Goal: Check status: Check status

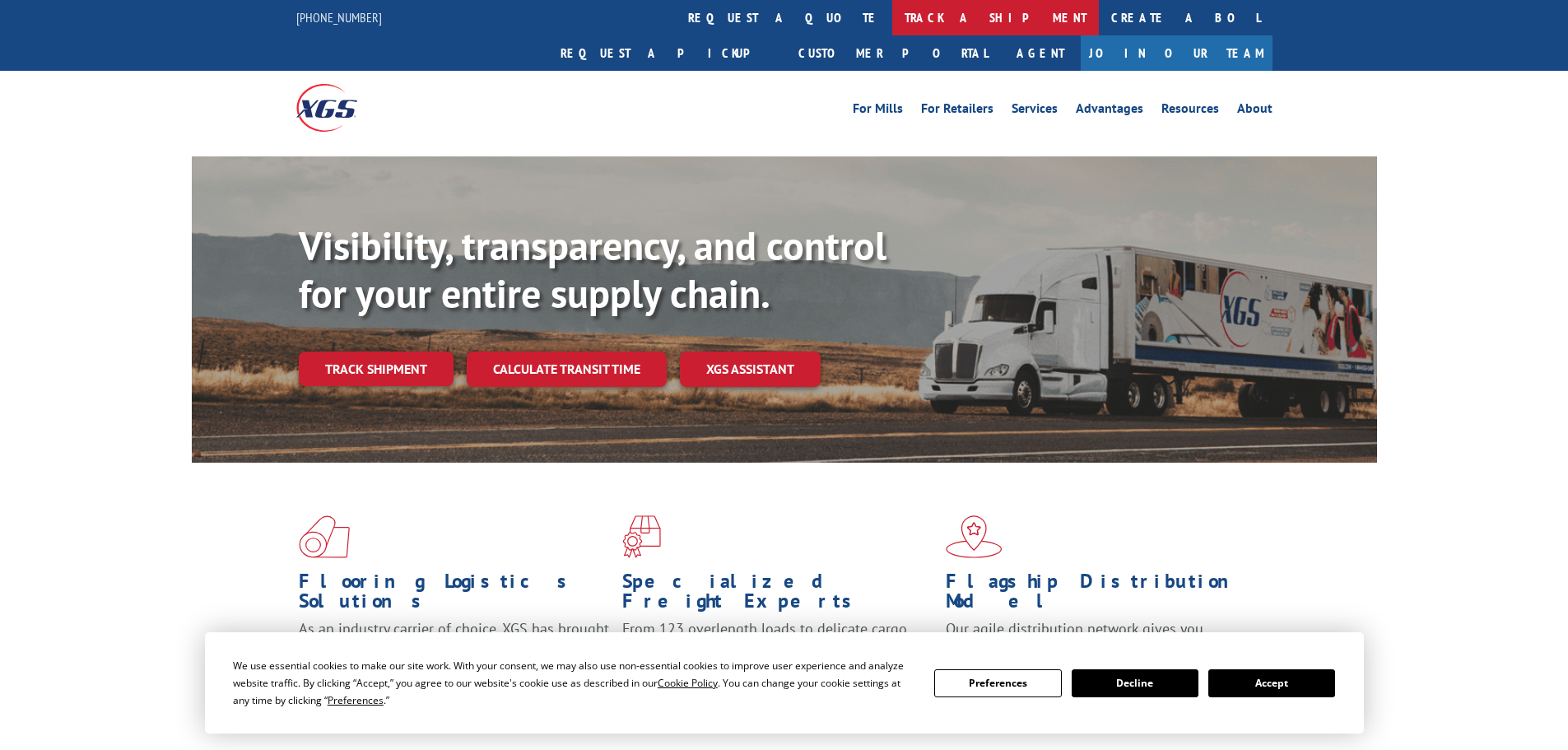
click at [892, 13] on link "track a shipment" at bounding box center [996, 18] width 207 height 35
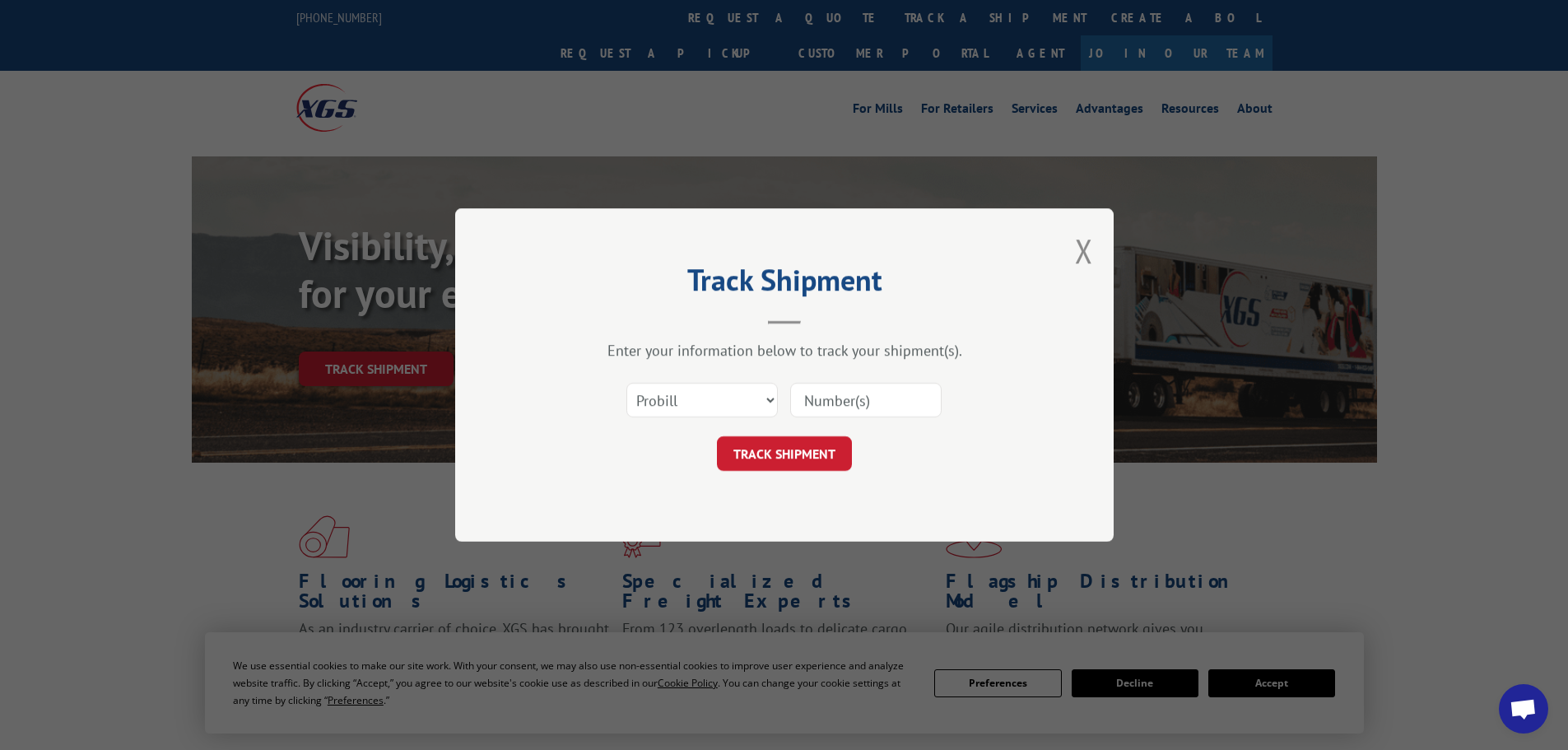
click at [836, 399] on input at bounding box center [866, 400] width 152 height 34
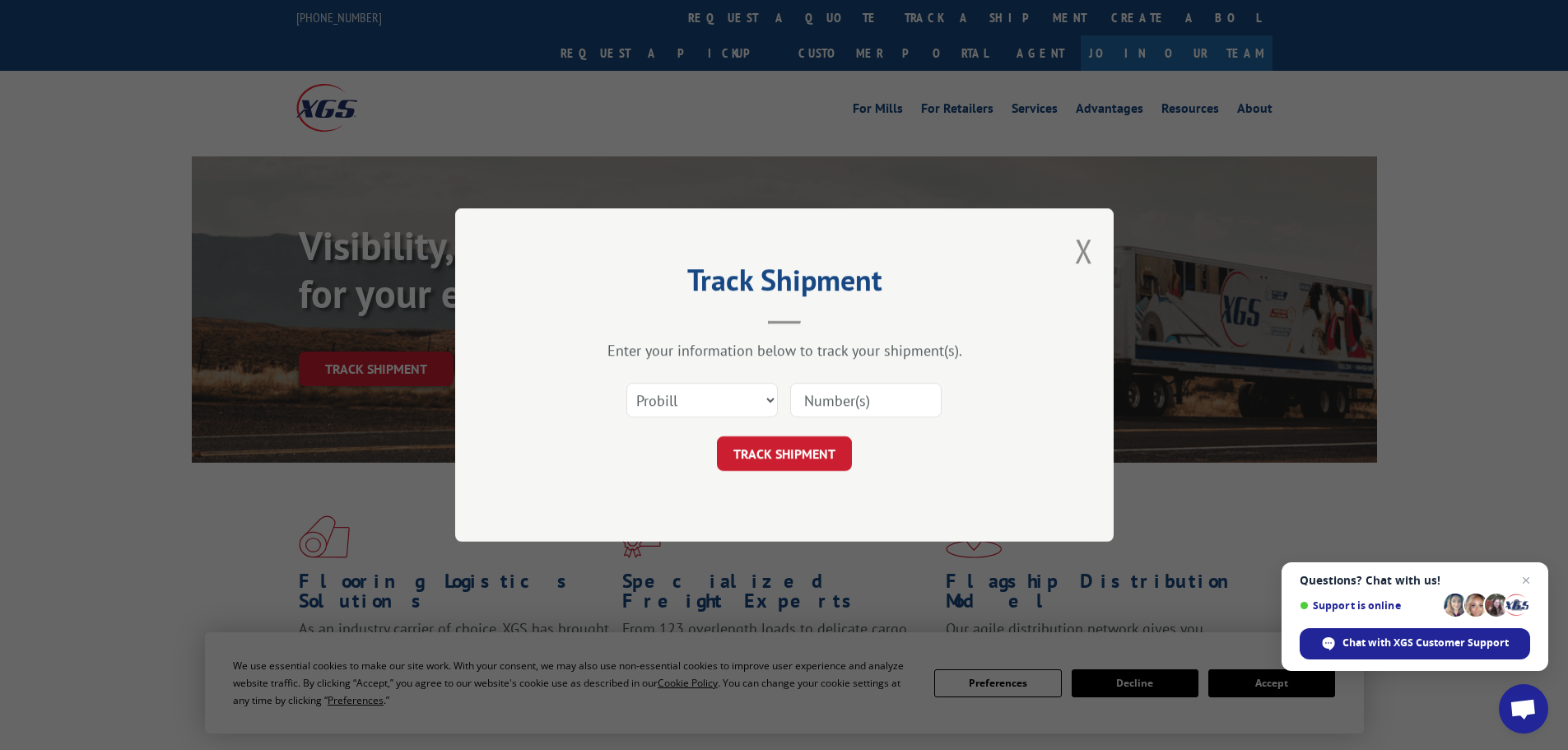
paste input "17471625"
type input "17471625"
click at [767, 450] on button "TRACK SHIPMENT" at bounding box center [785, 453] width 135 height 34
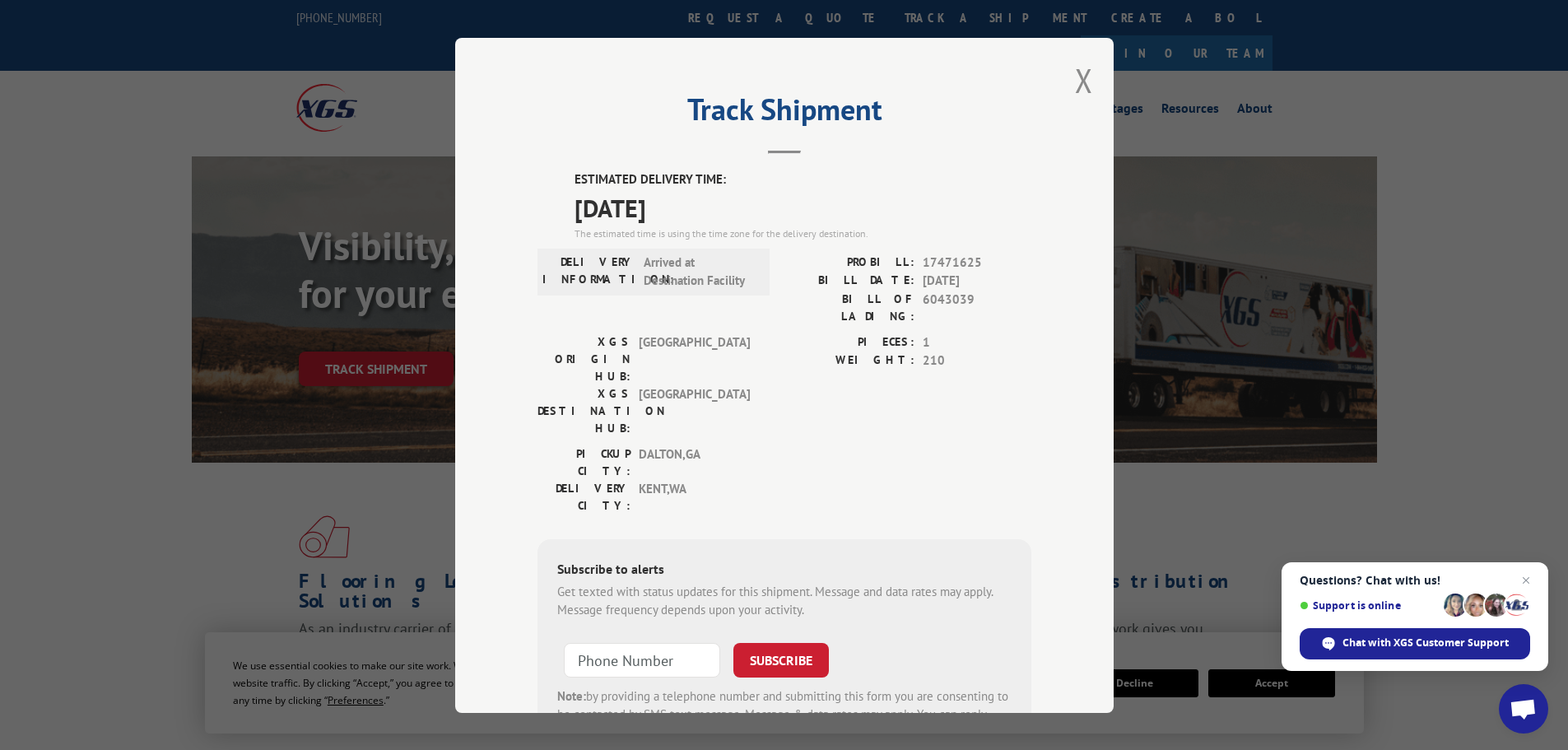
click at [1064, 88] on div "Track Shipment ESTIMATED DELIVERY TIME: [DATE] The estimated time is using the …" at bounding box center [784, 375] width 658 height 675
click at [1081, 82] on button "Close modal" at bounding box center [1084, 80] width 18 height 43
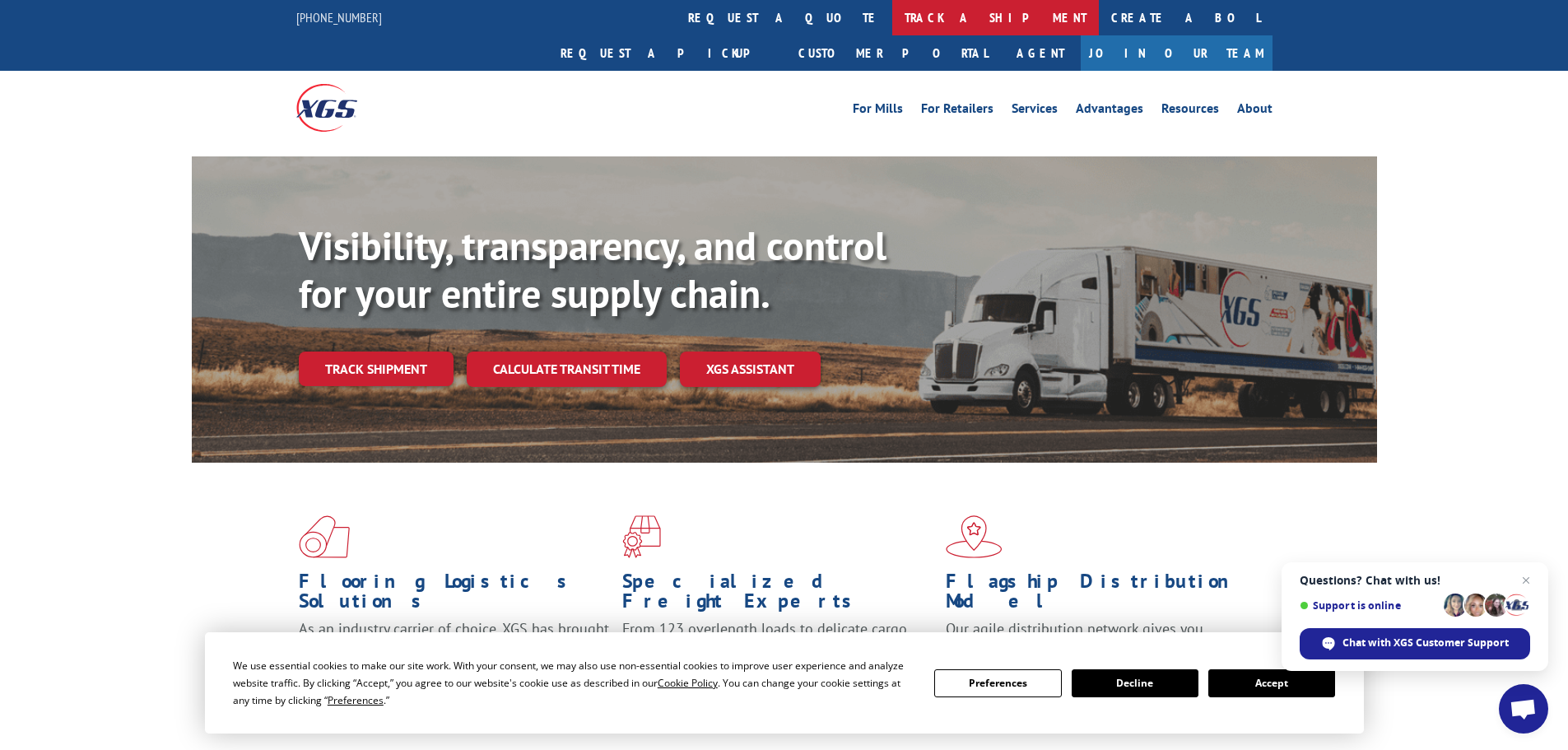
click at [892, 4] on link "track a shipment" at bounding box center [996, 18] width 207 height 35
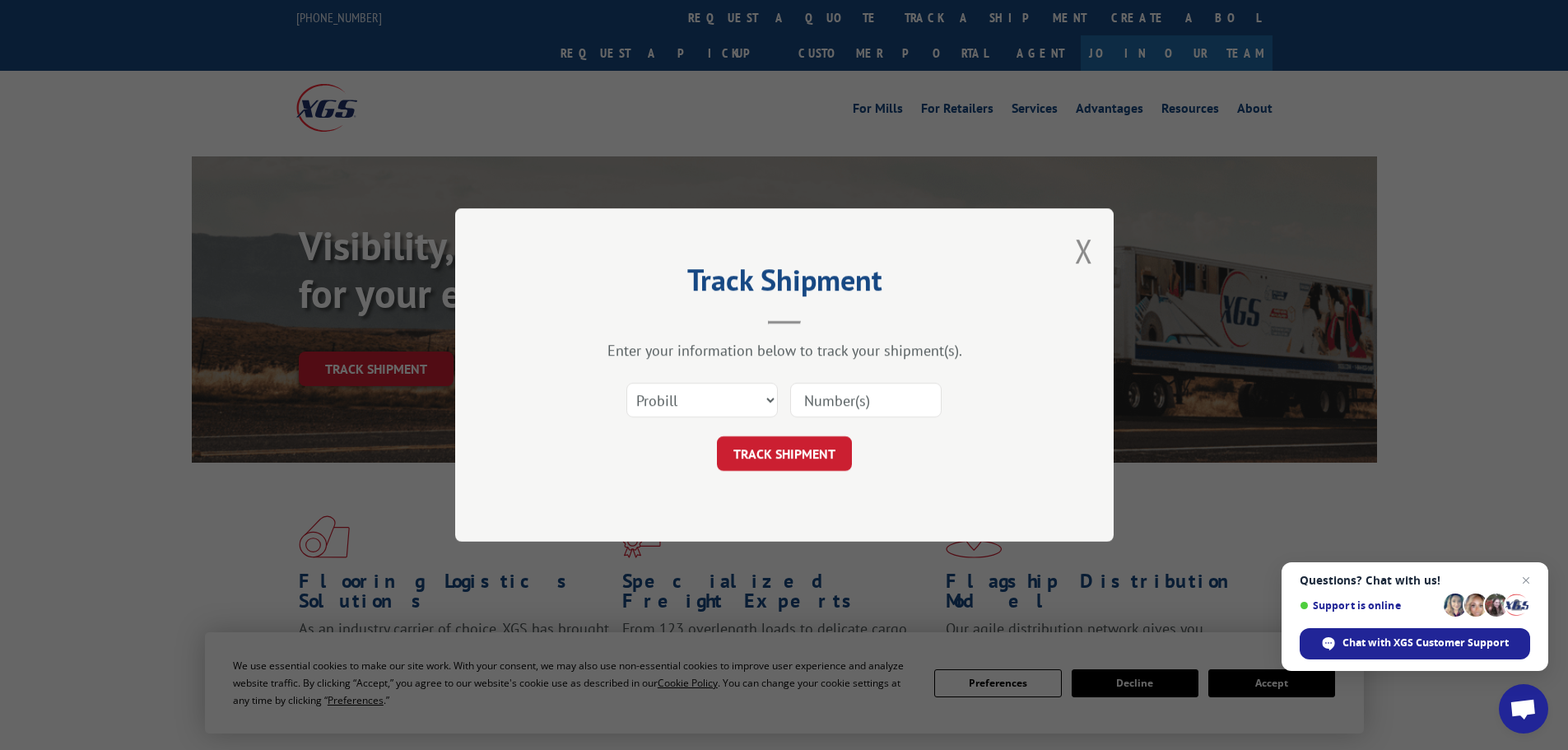
click at [861, 405] on input at bounding box center [866, 400] width 152 height 34
paste input "17230053"
type input "17230053"
click at [767, 454] on button "TRACK SHIPMENT" at bounding box center [785, 453] width 135 height 34
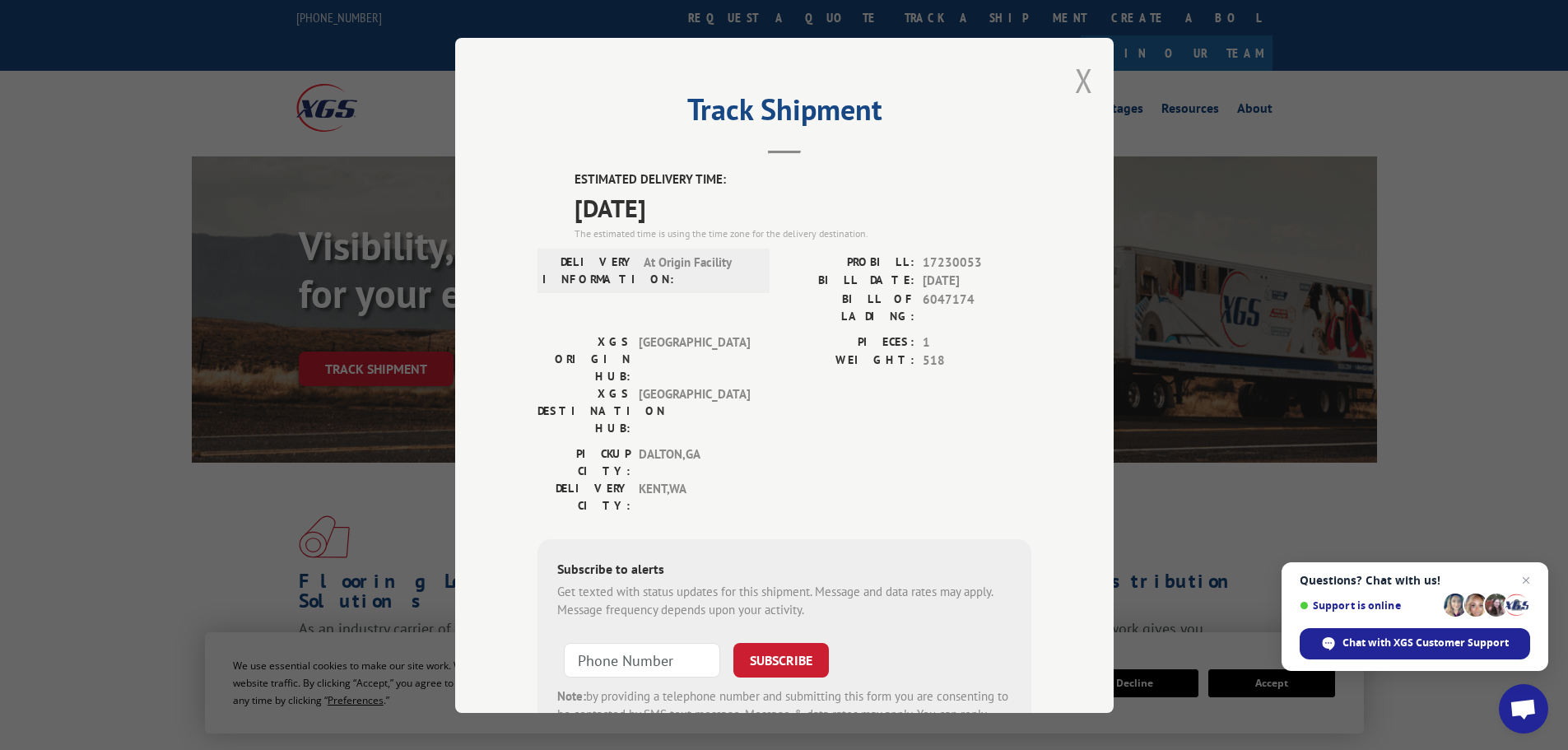
click at [1077, 89] on button "Close modal" at bounding box center [1084, 80] width 18 height 43
